Goal: Transaction & Acquisition: Book appointment/travel/reservation

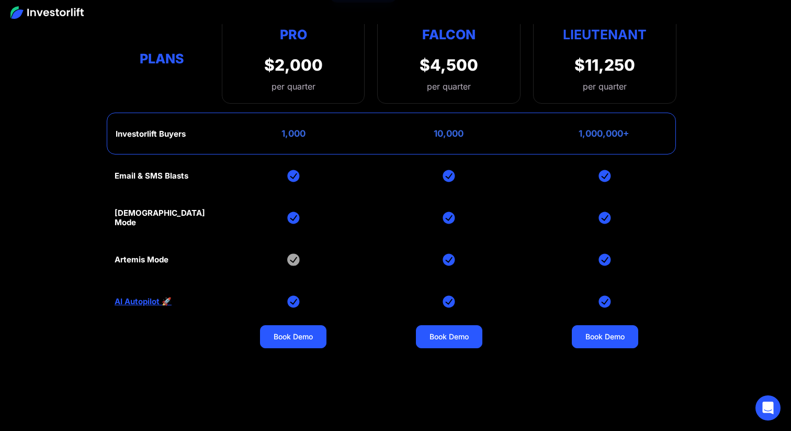
scroll to position [4317, 0]
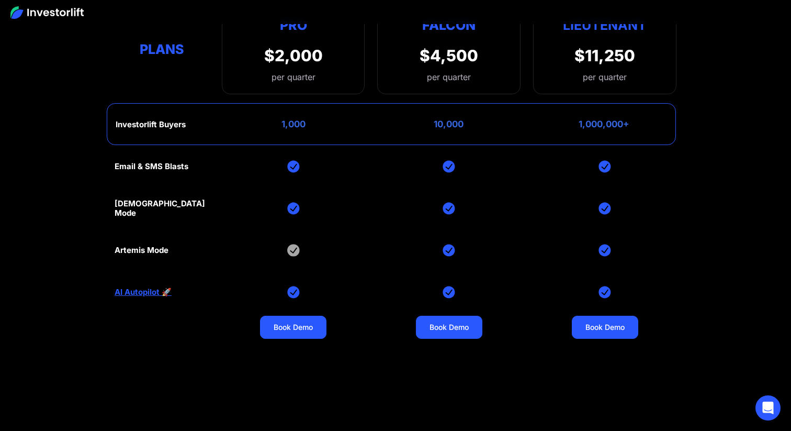
click at [293, 244] on img at bounding box center [293, 250] width 13 height 13
click at [452, 319] on link "Book Demo" at bounding box center [449, 327] width 66 height 23
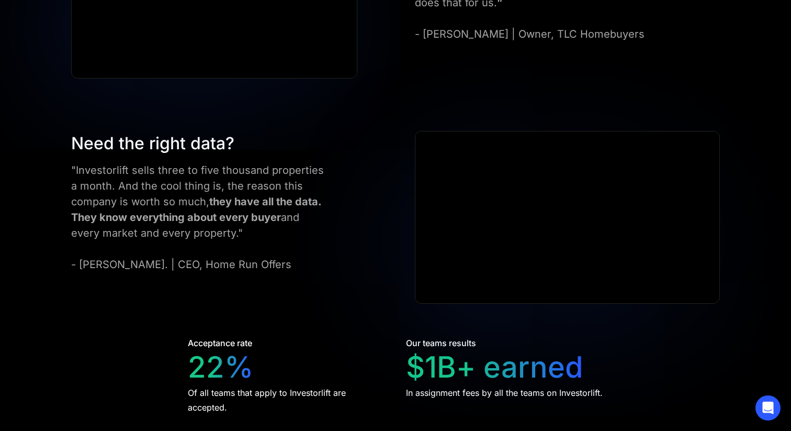
scroll to position [1986, 0]
